Goal: Task Accomplishment & Management: Complete application form

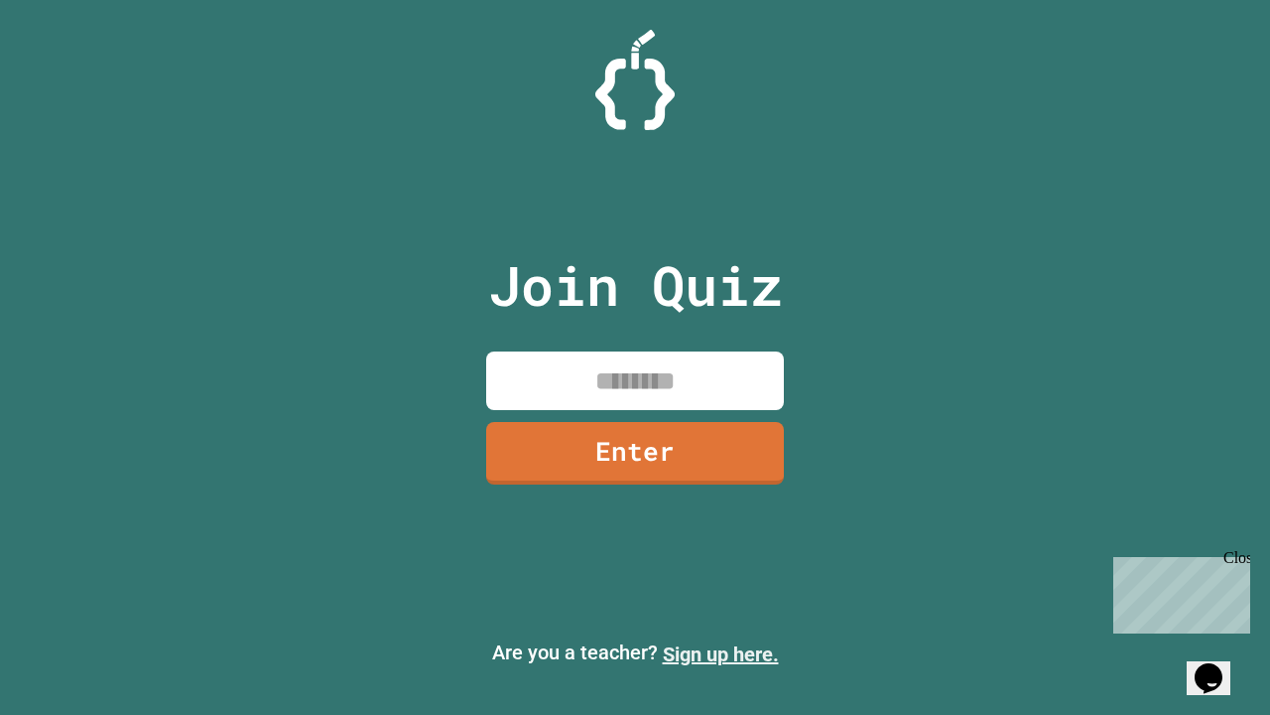
click at [720, 654] on link "Sign up here." at bounding box center [721, 654] width 116 height 24
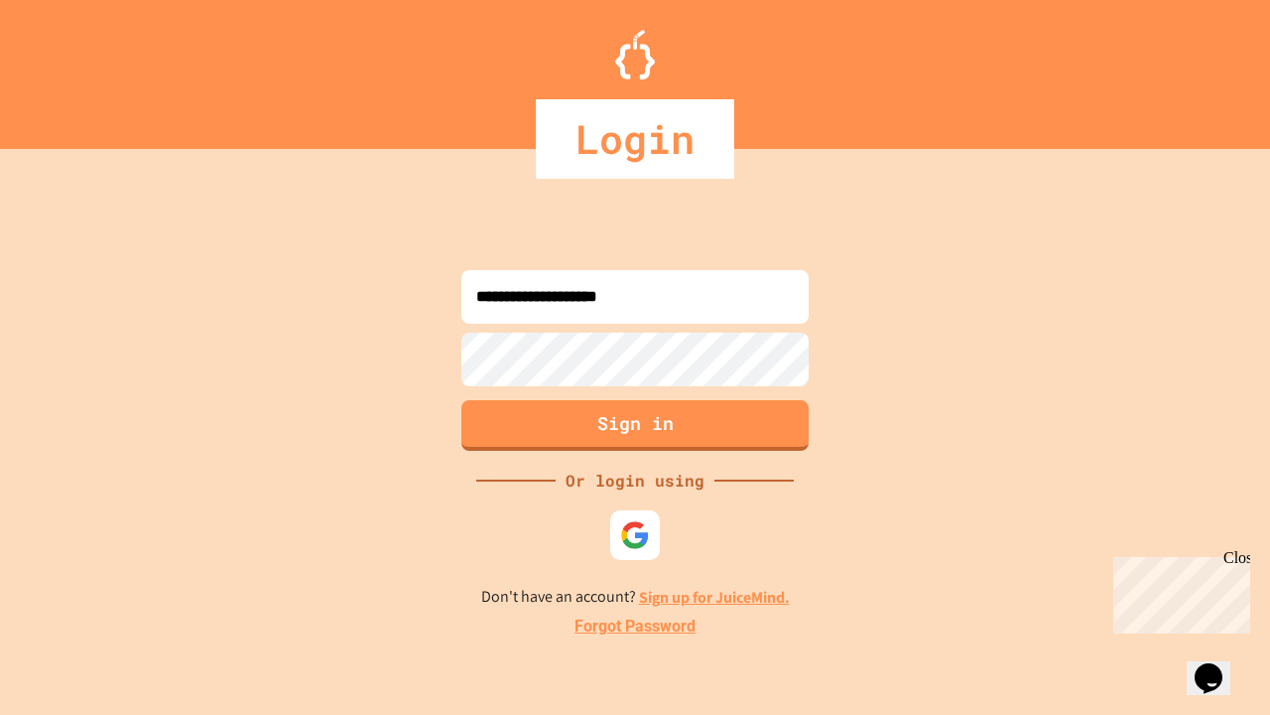
type input "**********"
